Goal: Find specific page/section: Find specific page/section

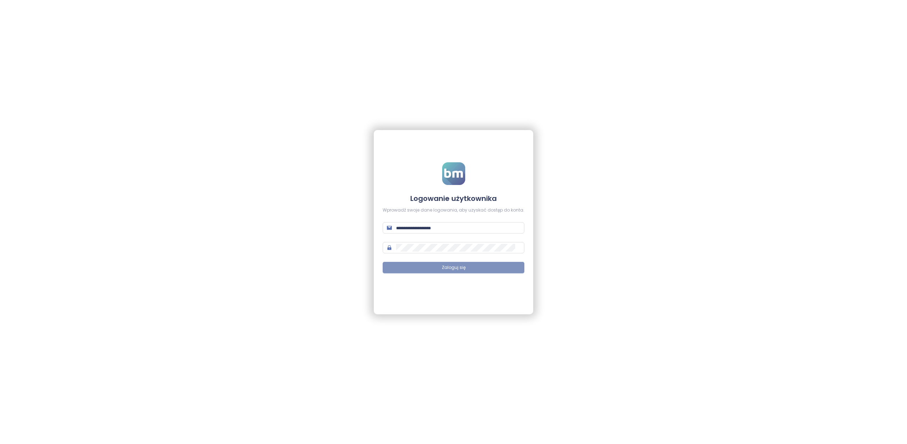
type input "**********"
click at [446, 270] on span "Zaloguj się" at bounding box center [454, 267] width 24 height 7
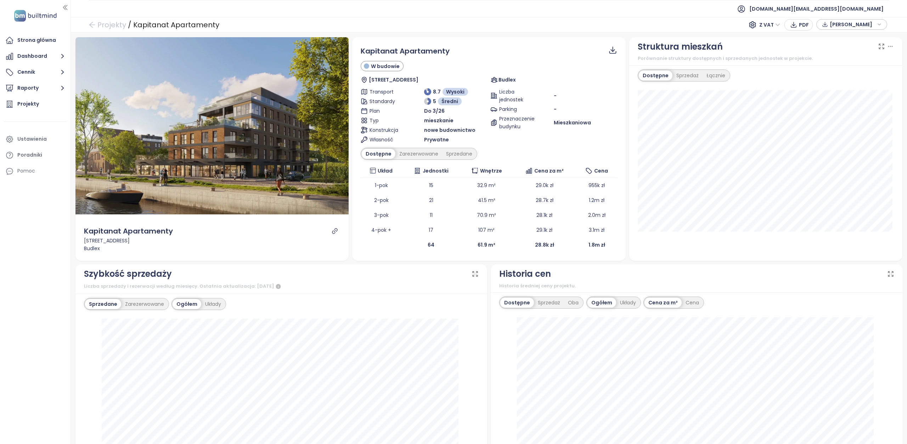
click at [841, 25] on span "[PERSON_NAME]" at bounding box center [853, 24] width 46 height 11
click at [849, 23] on span "[PERSON_NAME]" at bounding box center [853, 24] width 46 height 11
click at [38, 39] on div "Strona główna" at bounding box center [36, 40] width 39 height 9
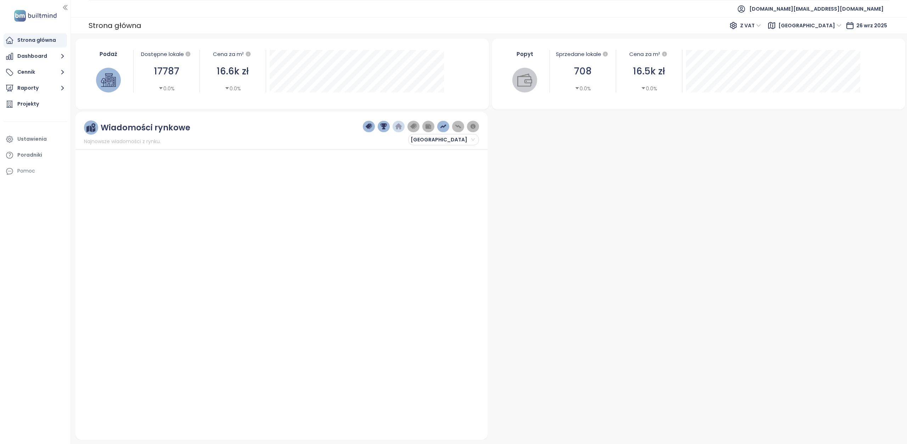
click at [838, 25] on span "[GEOGRAPHIC_DATA]" at bounding box center [809, 25] width 63 height 11
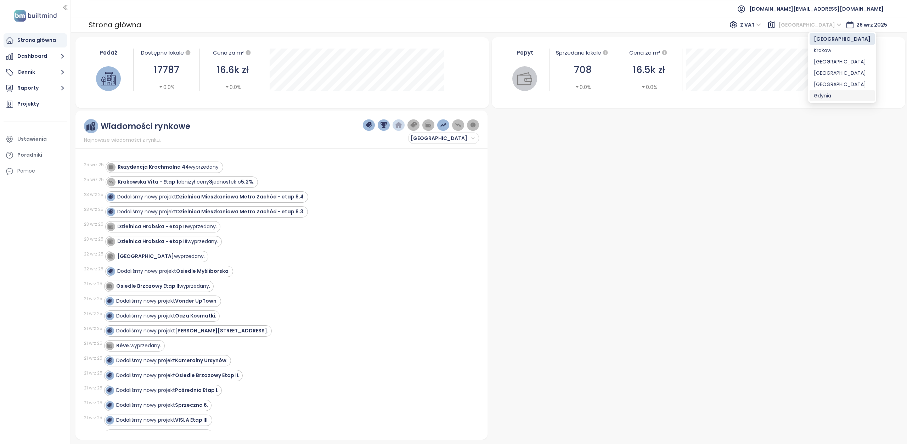
click at [824, 96] on div "Gdynia" at bounding box center [842, 96] width 57 height 8
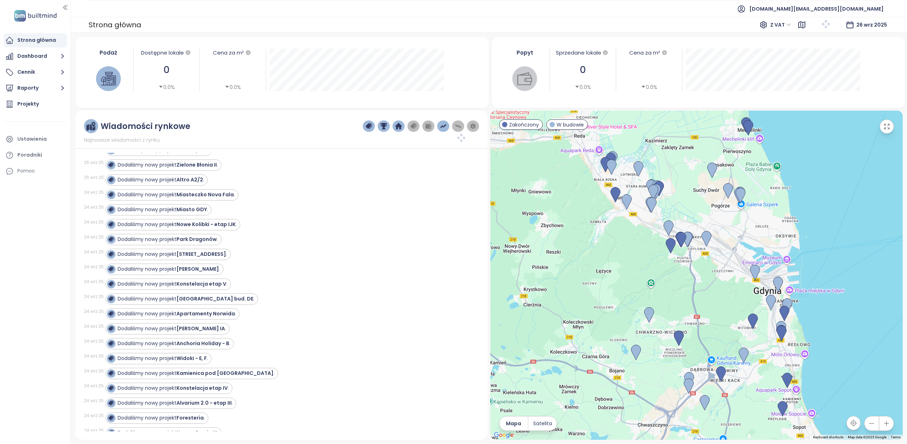
scroll to position [35, 0]
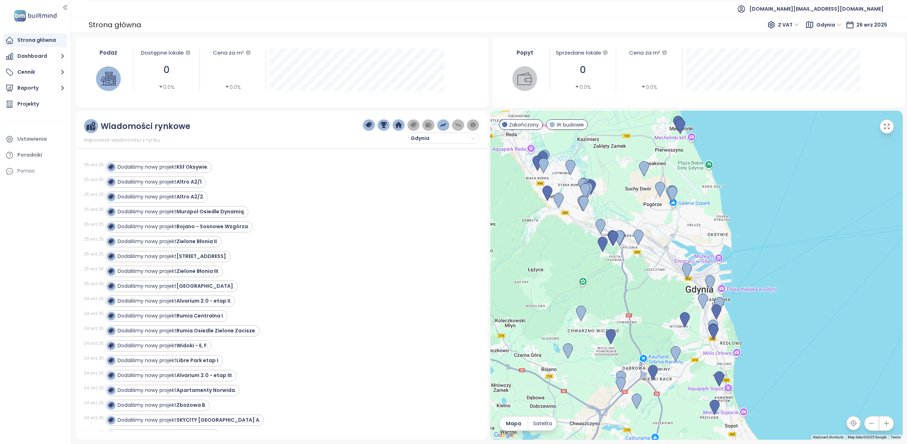
drag, startPoint x: 724, startPoint y: 287, endPoint x: 655, endPoint y: 285, distance: 69.1
click at [655, 285] on div at bounding box center [696, 275] width 412 height 329
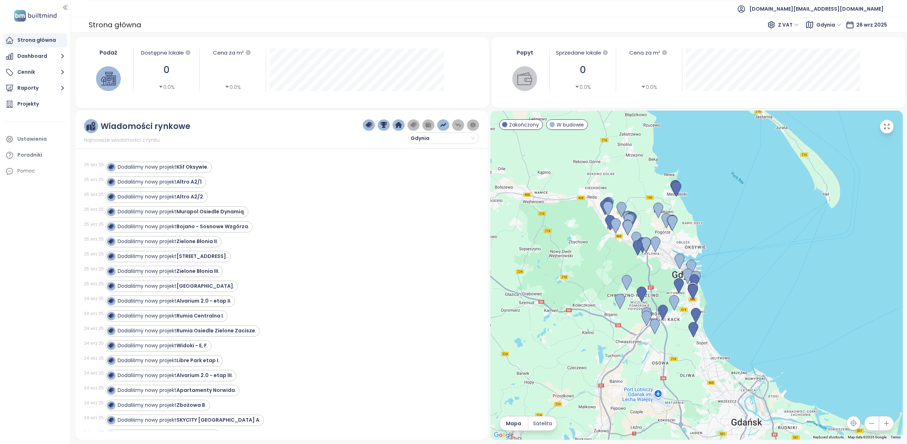
drag, startPoint x: 687, startPoint y: 302, endPoint x: 654, endPoint y: 277, distance: 42.0
click at [654, 277] on div at bounding box center [696, 275] width 412 height 329
